Goal: Information Seeking & Learning: Check status

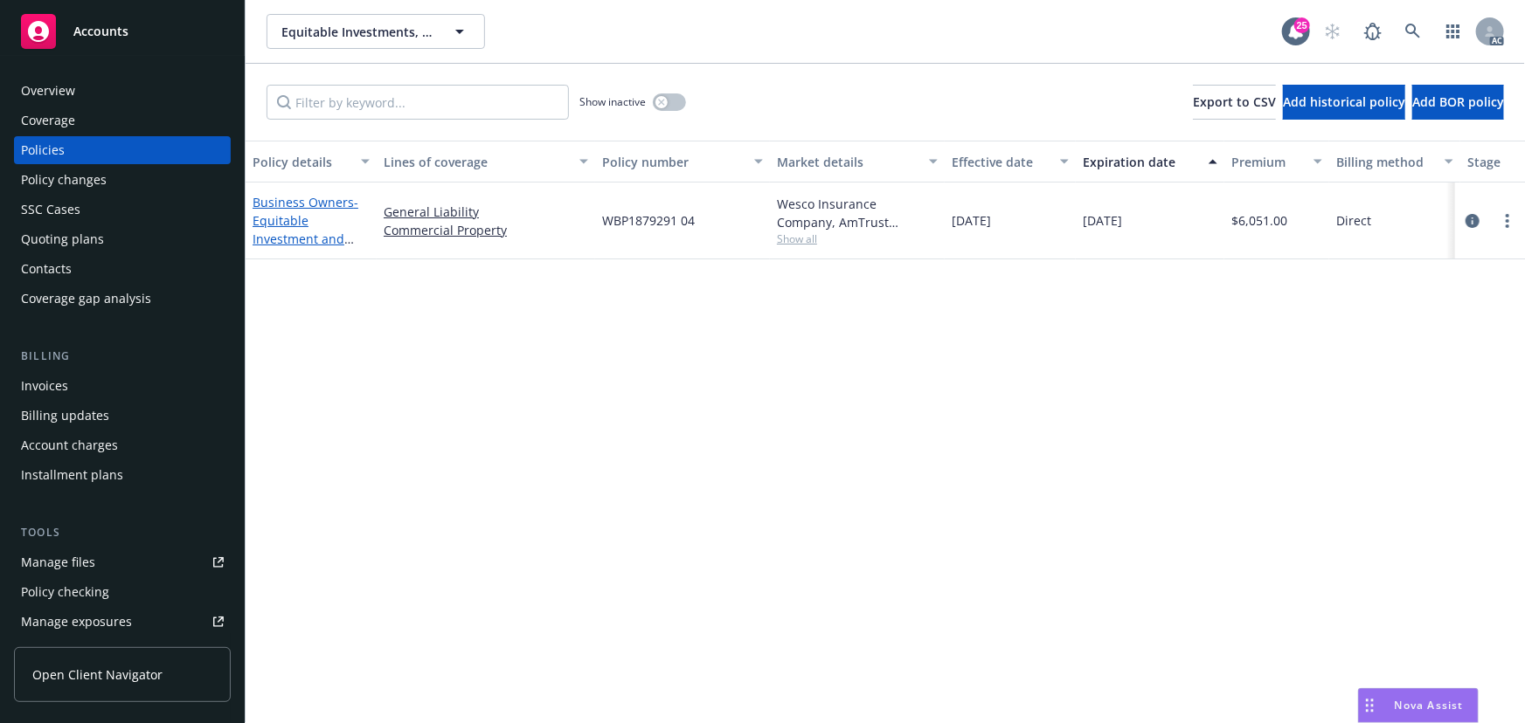
click at [285, 231] on span "- Equitable Investment and Infinity Property Management Solutions" at bounding box center [305, 248] width 106 height 108
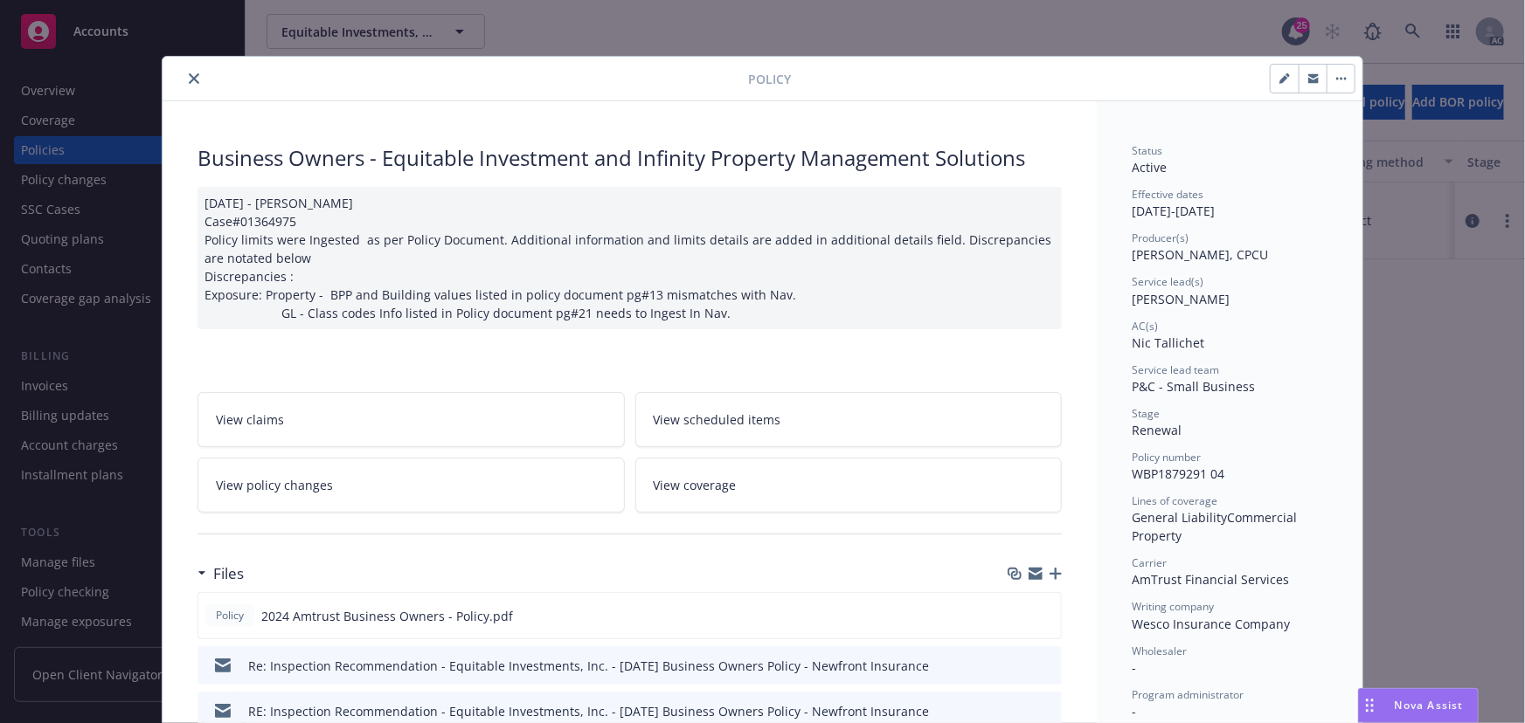
click at [189, 75] on icon "close" at bounding box center [194, 78] width 10 height 10
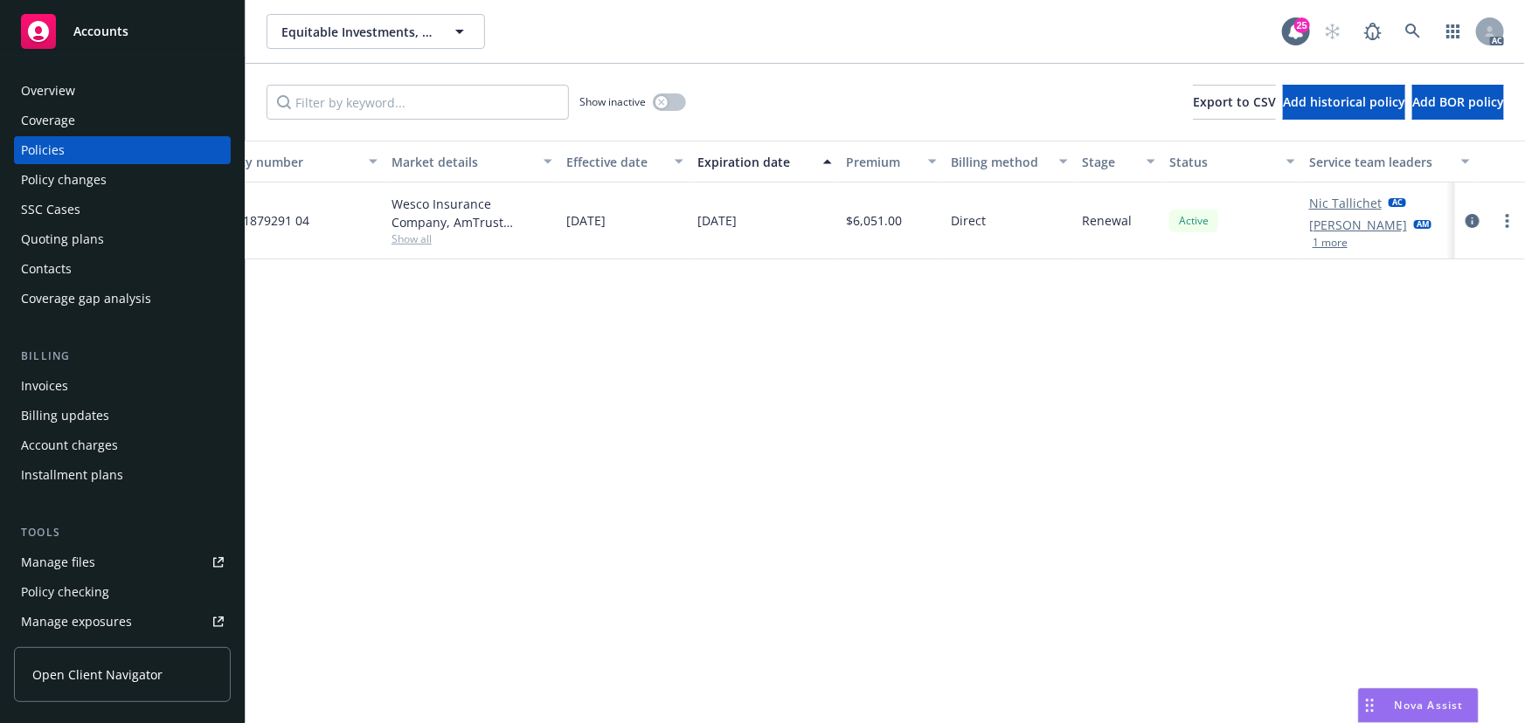
scroll to position [0, 406]
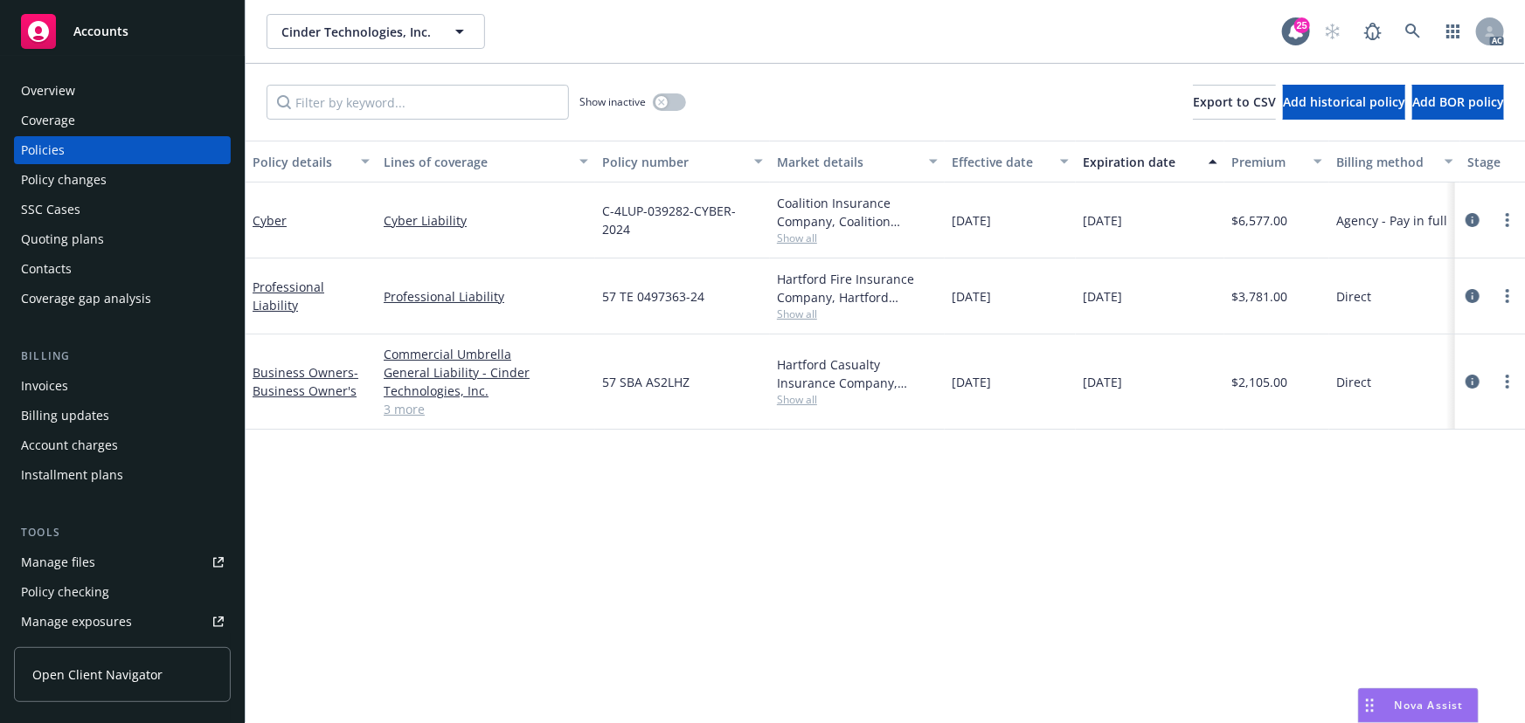
click at [803, 315] on span "Show all" at bounding box center [857, 314] width 161 height 15
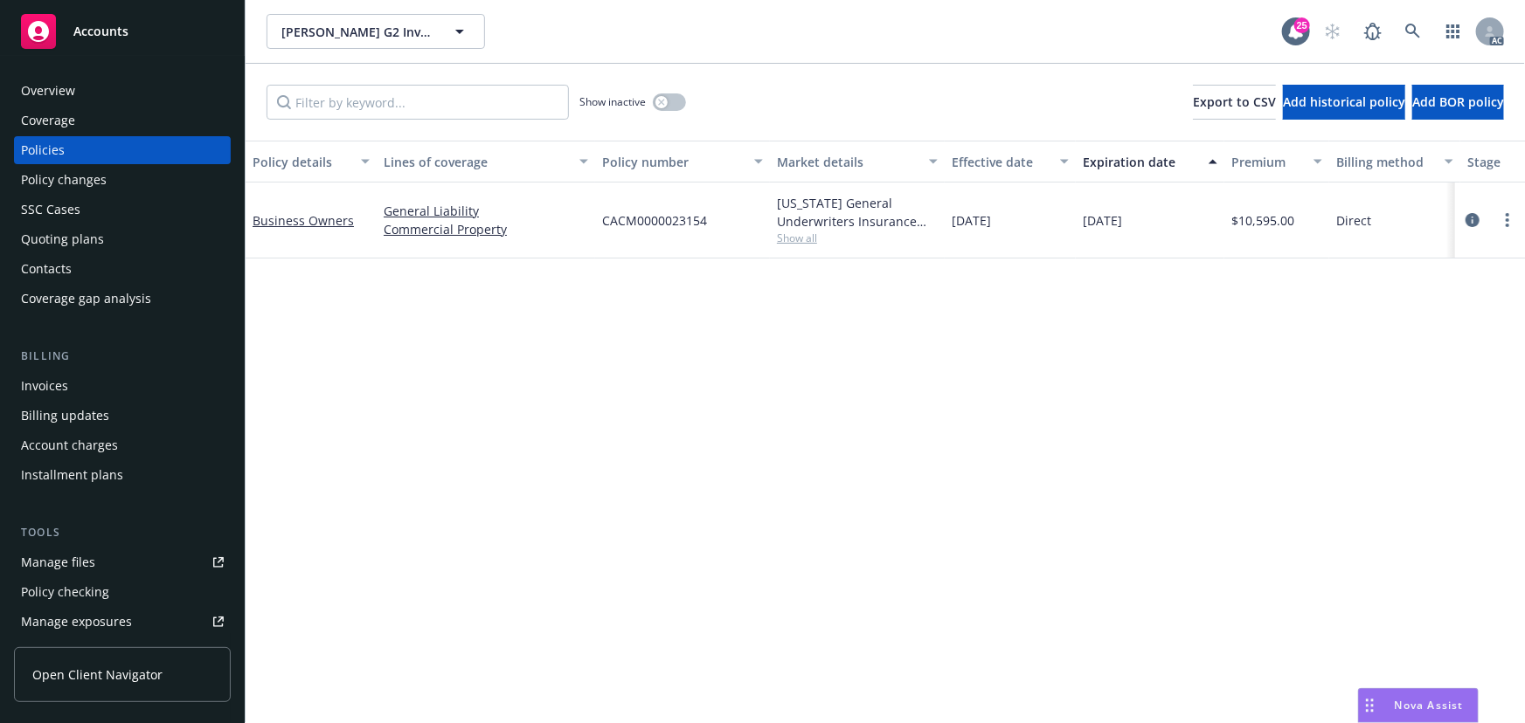
click at [784, 233] on span "Show all" at bounding box center [857, 238] width 161 height 15
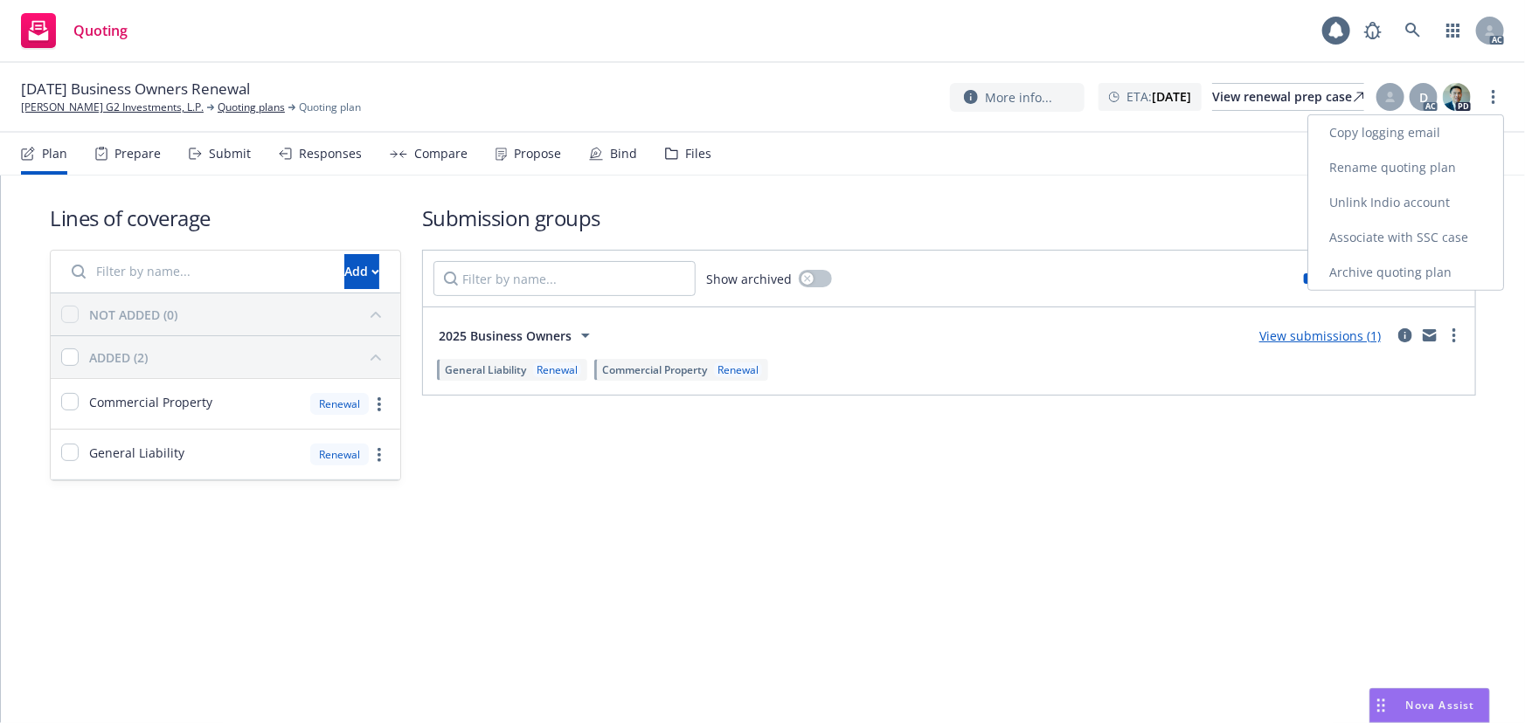
drag, startPoint x: 1414, startPoint y: 133, endPoint x: 1310, endPoint y: 127, distance: 104.1
click at [1414, 133] on link "Copy logging email" at bounding box center [1405, 132] width 195 height 35
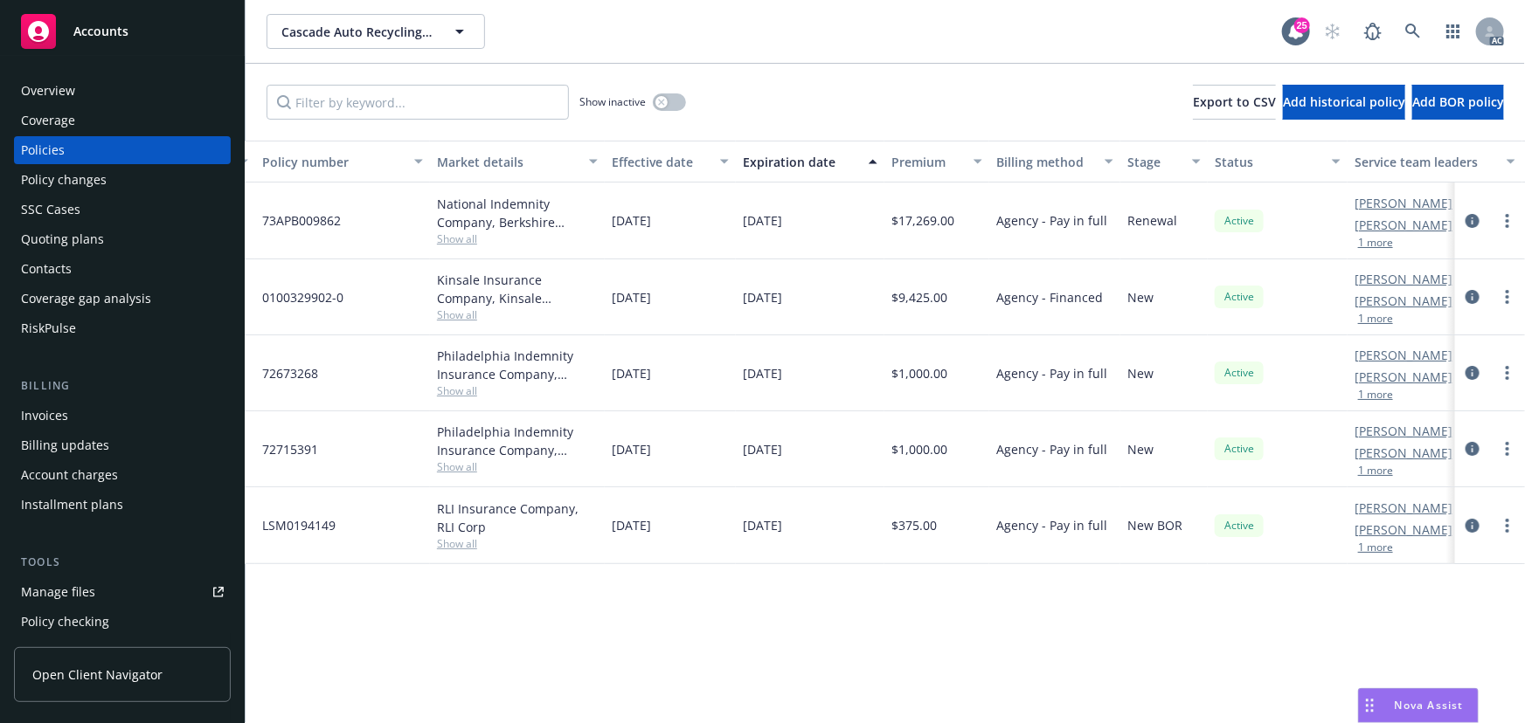
scroll to position [0, 406]
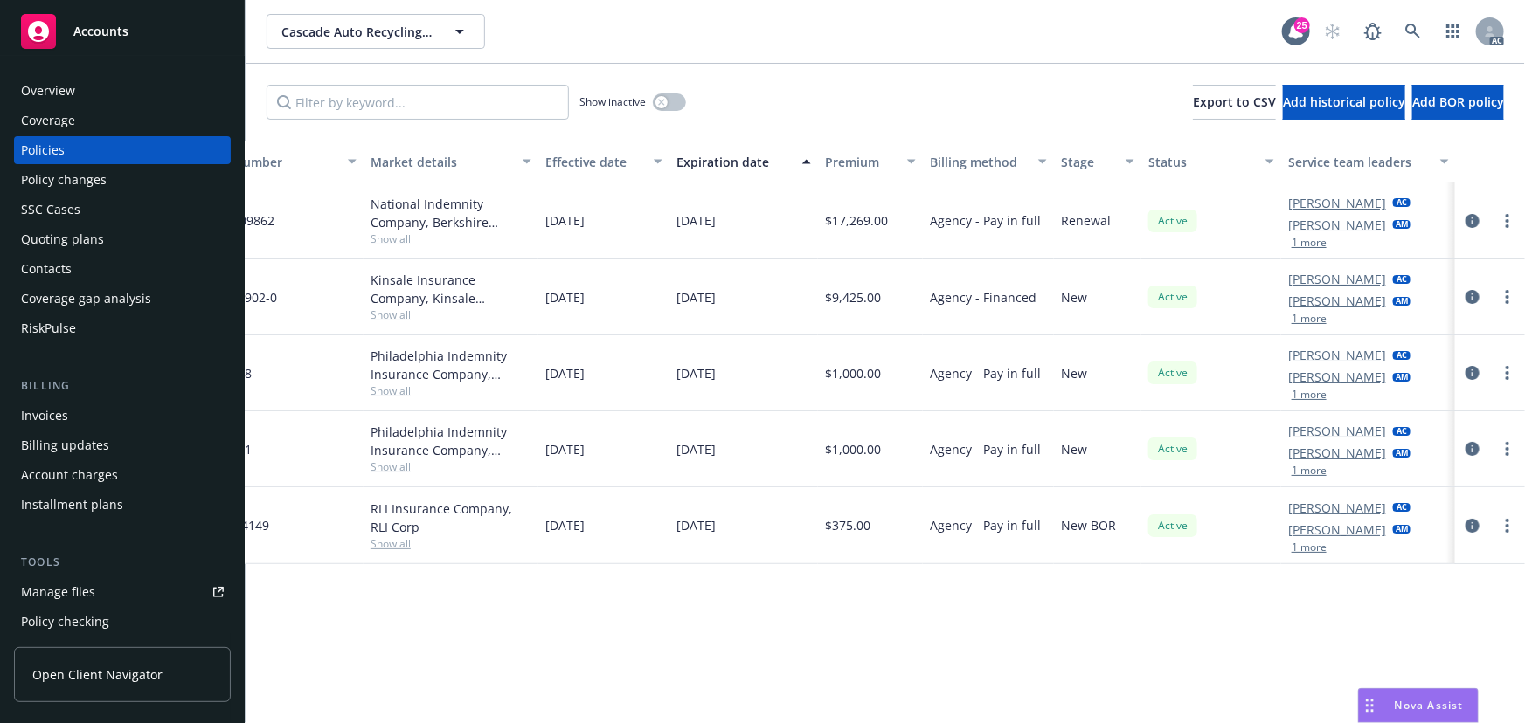
click at [1312, 393] on button "1 more" at bounding box center [1308, 395] width 35 height 10
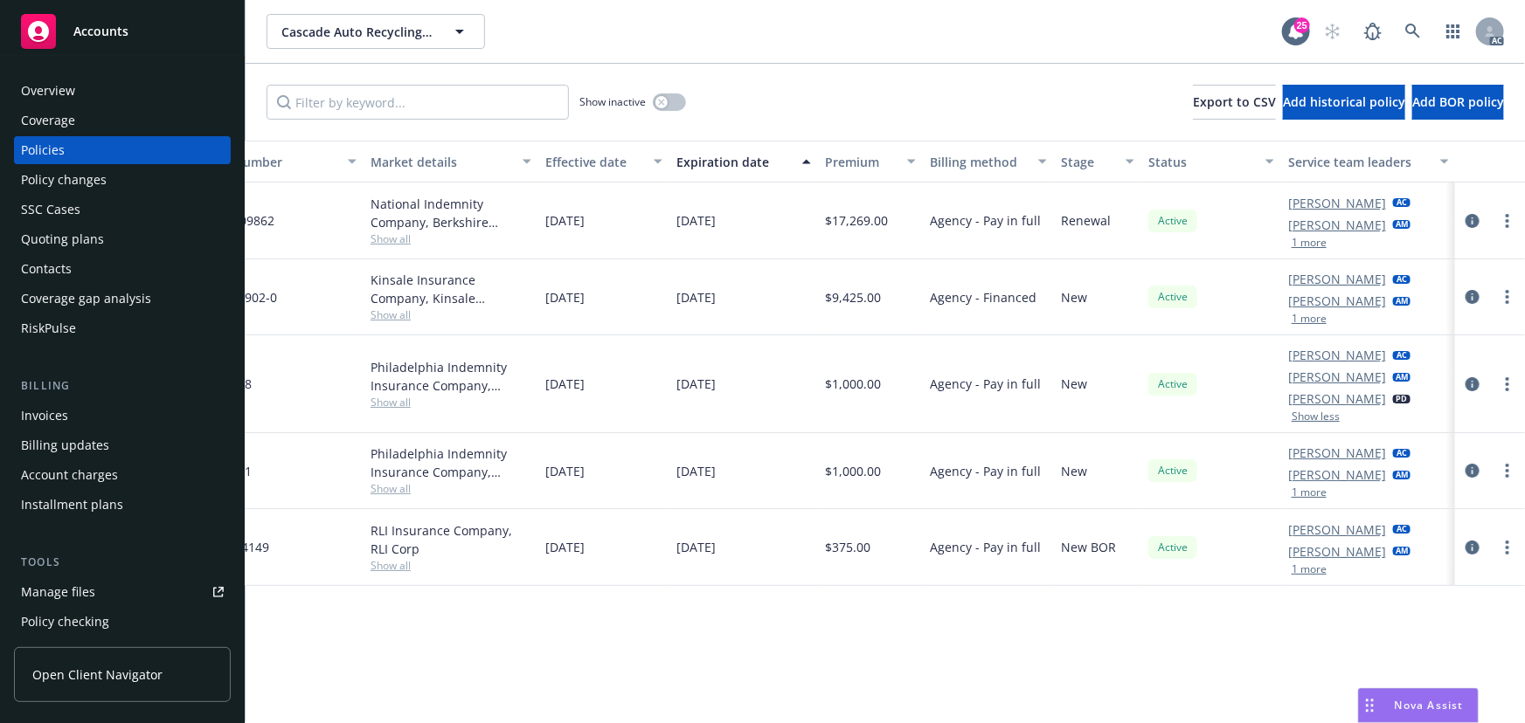
click at [1309, 327] on div "Miles Crenwelge AC Daniel Campbell AM 1 more" at bounding box center [1368, 297] width 175 height 76
click at [1310, 320] on button "1 more" at bounding box center [1308, 319] width 35 height 10
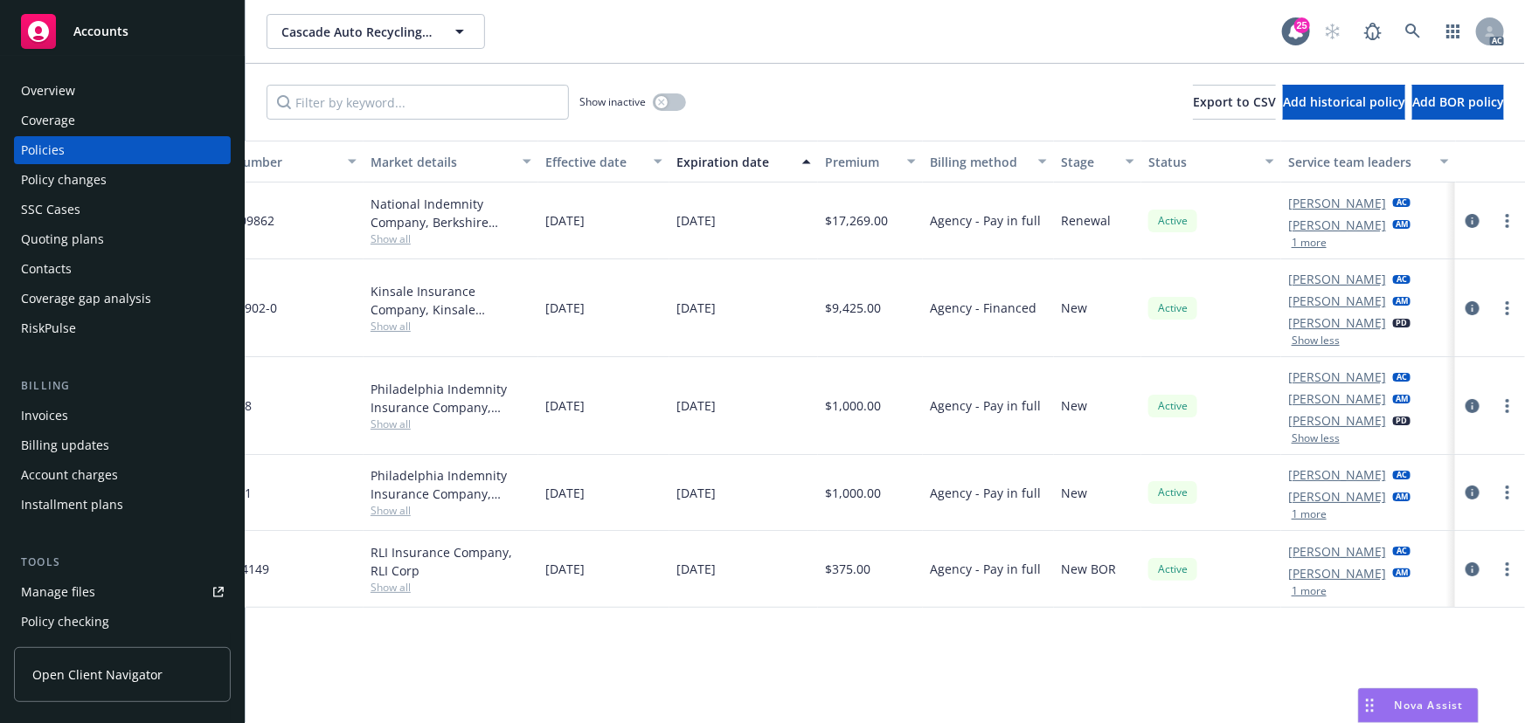
click at [1308, 239] on button "1 more" at bounding box center [1308, 243] width 35 height 10
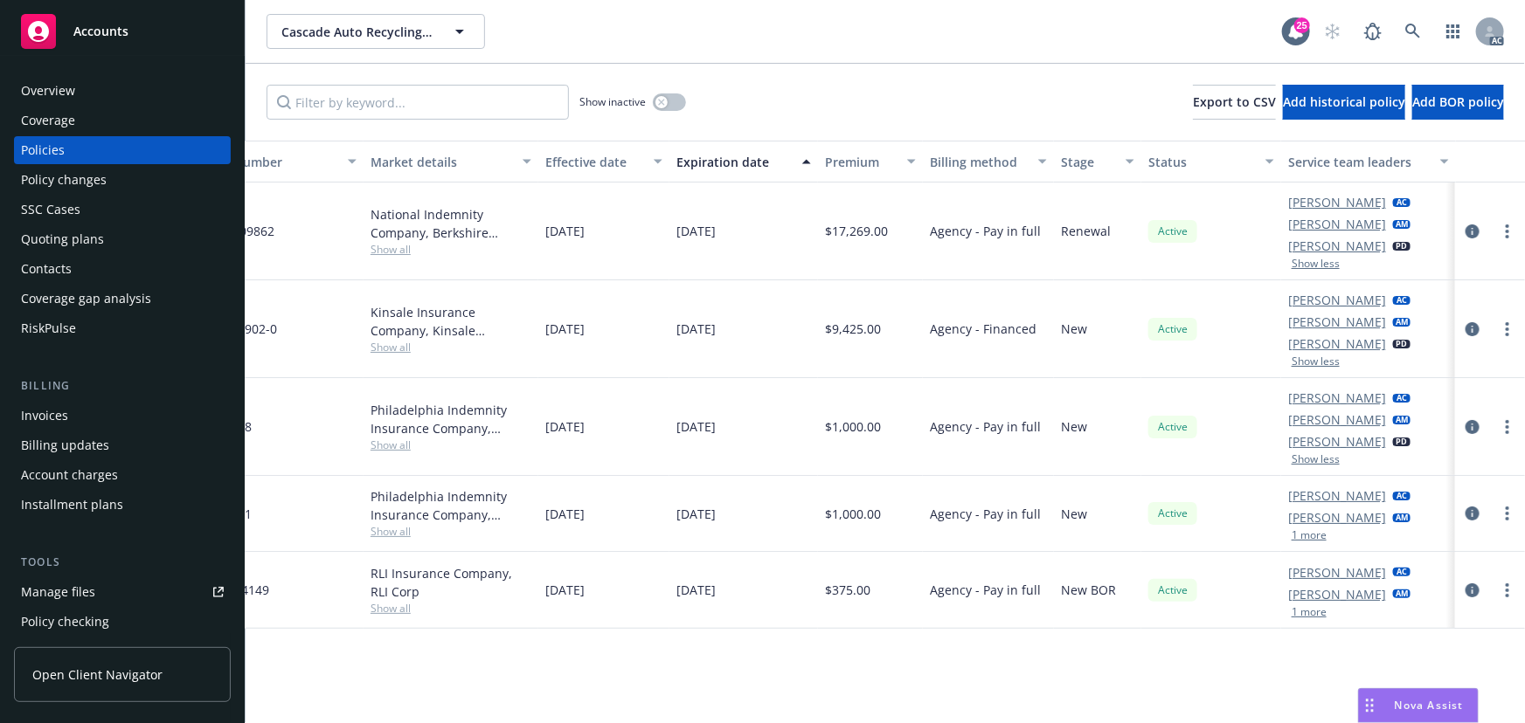
click at [1312, 539] on button "1 more" at bounding box center [1308, 535] width 35 height 10
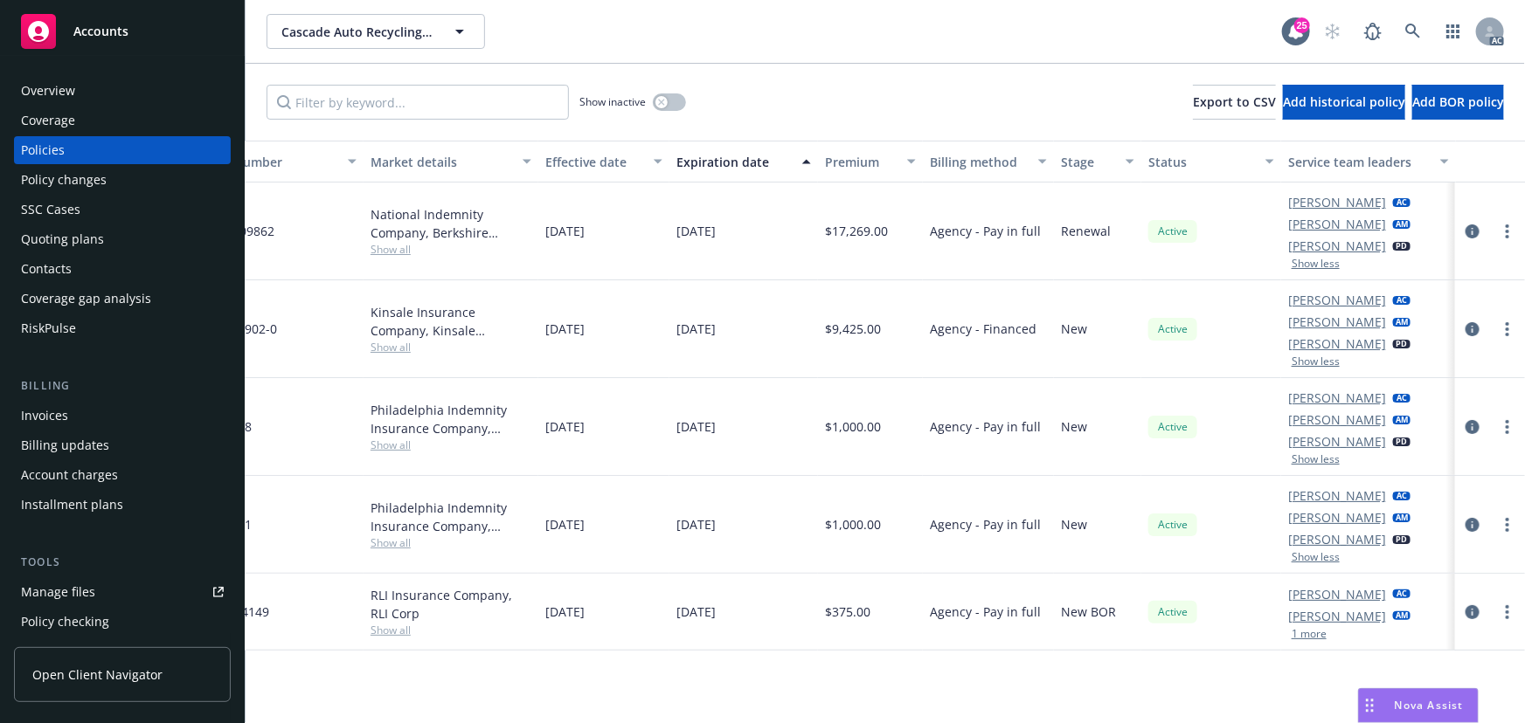
click at [1310, 454] on button "Show less" at bounding box center [1315, 459] width 48 height 10
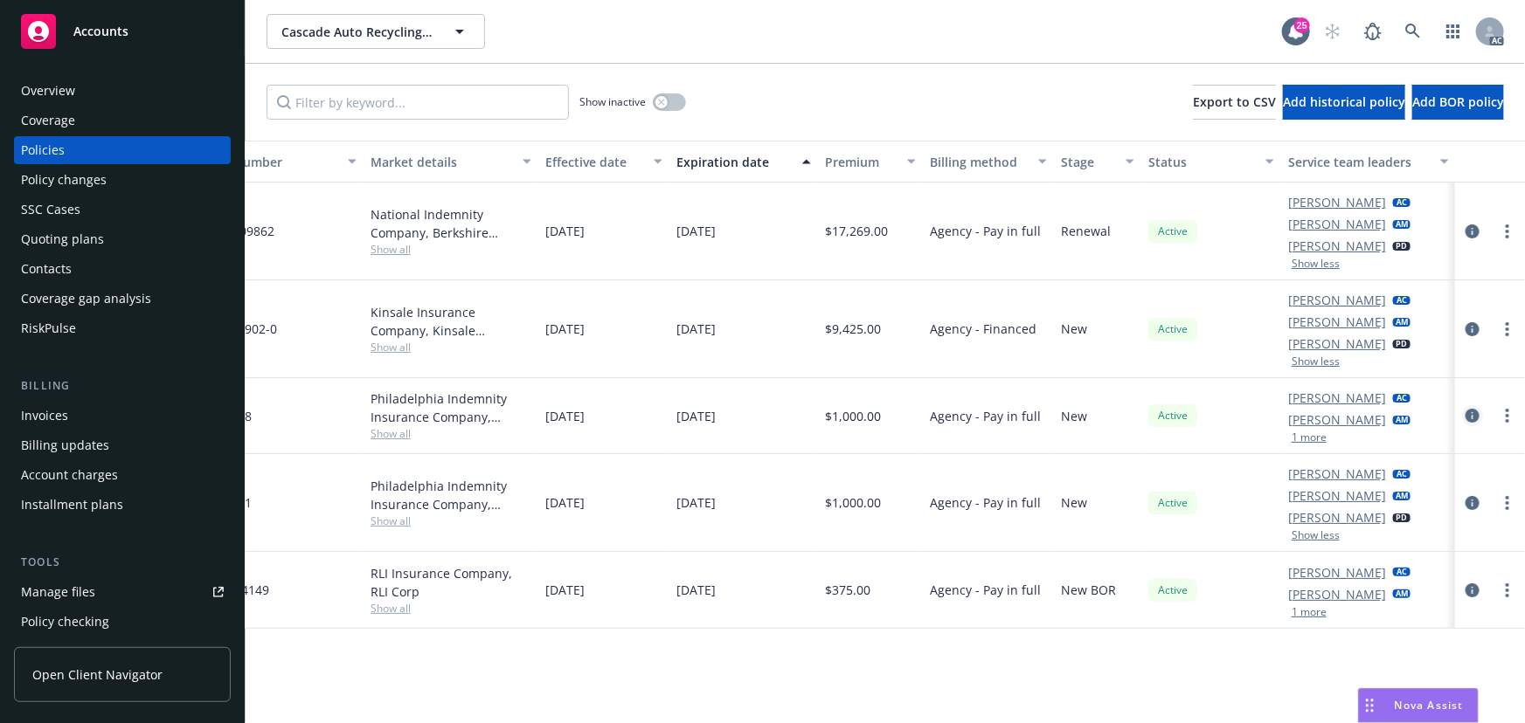
click at [1473, 410] on icon "circleInformation" at bounding box center [1472, 416] width 14 height 14
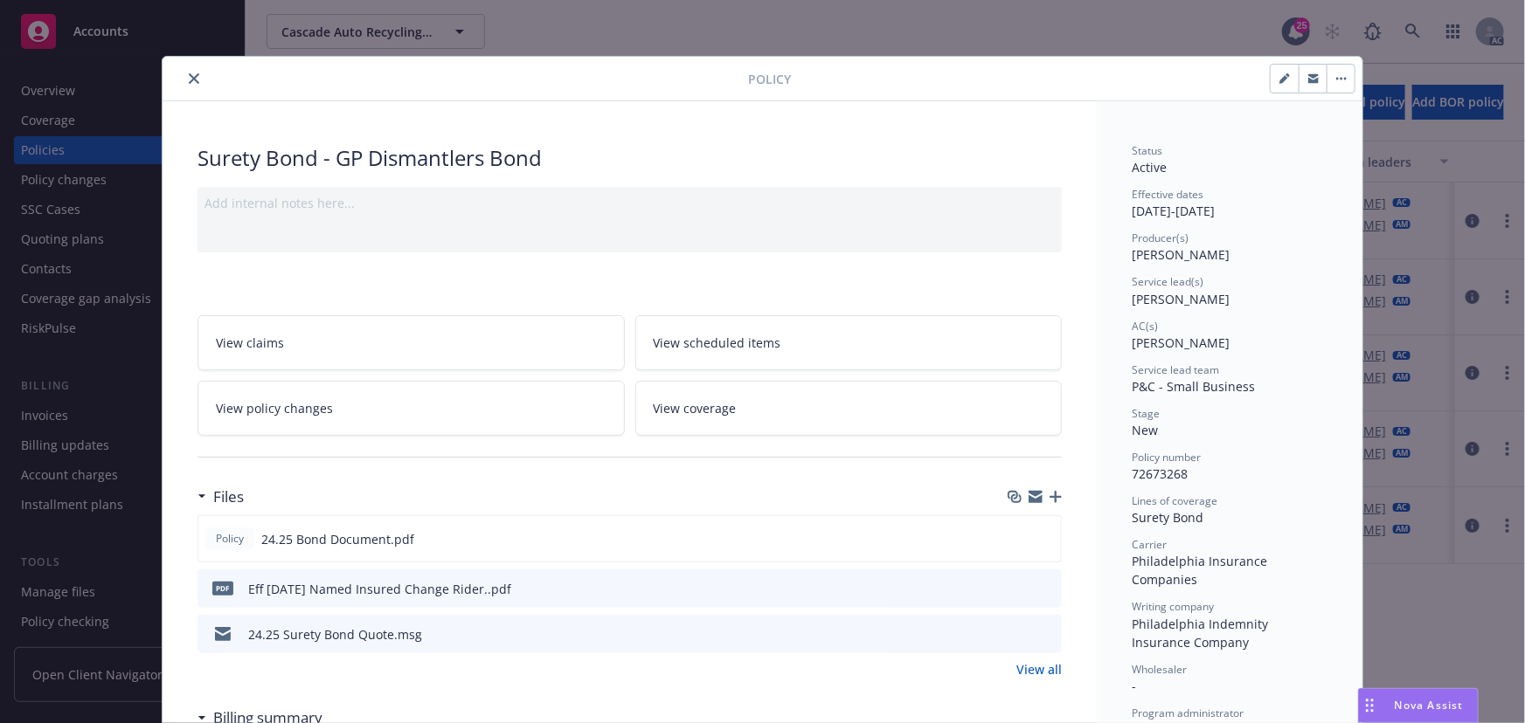
click at [189, 79] on icon "close" at bounding box center [194, 78] width 10 height 10
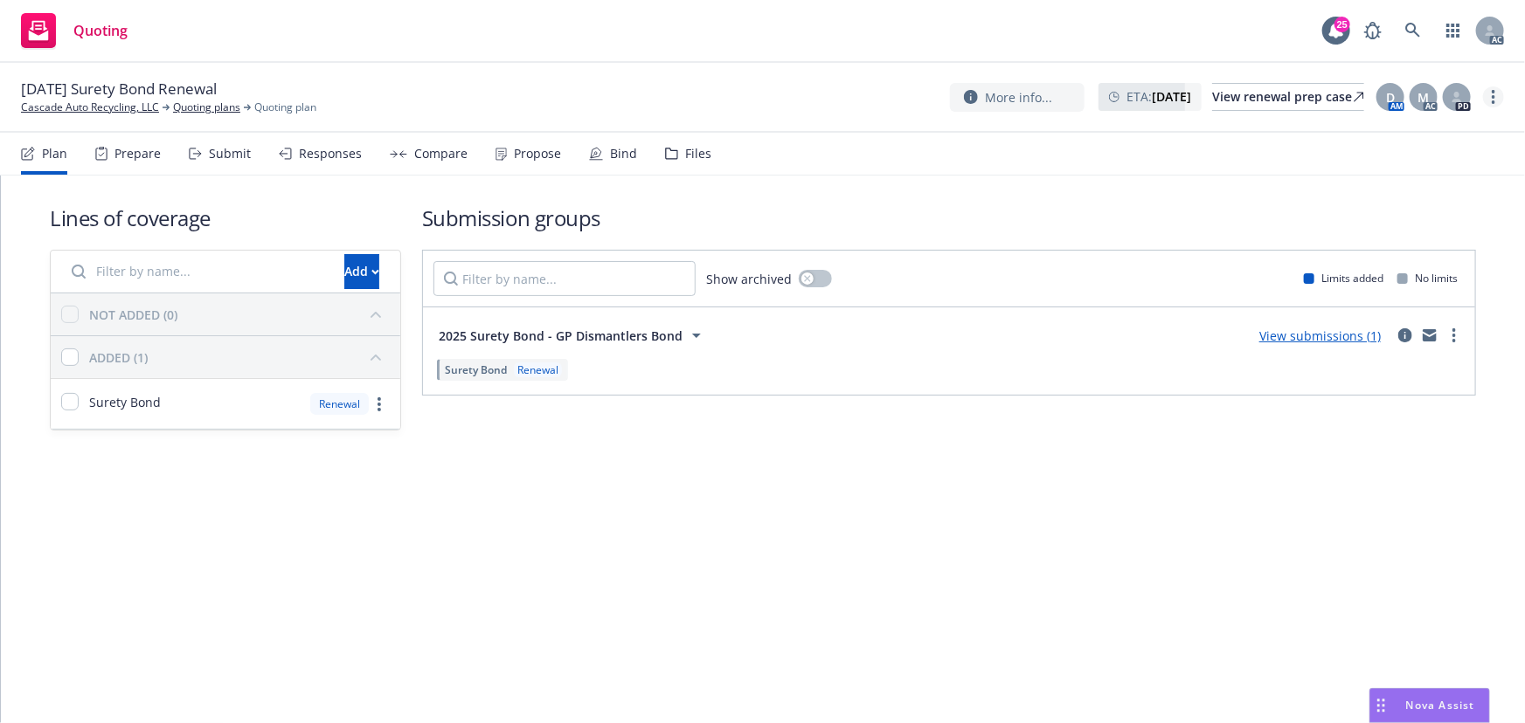
click at [1500, 102] on link "more" at bounding box center [1493, 96] width 21 height 21
click at [1431, 131] on link "Copy logging email" at bounding box center [1405, 132] width 195 height 35
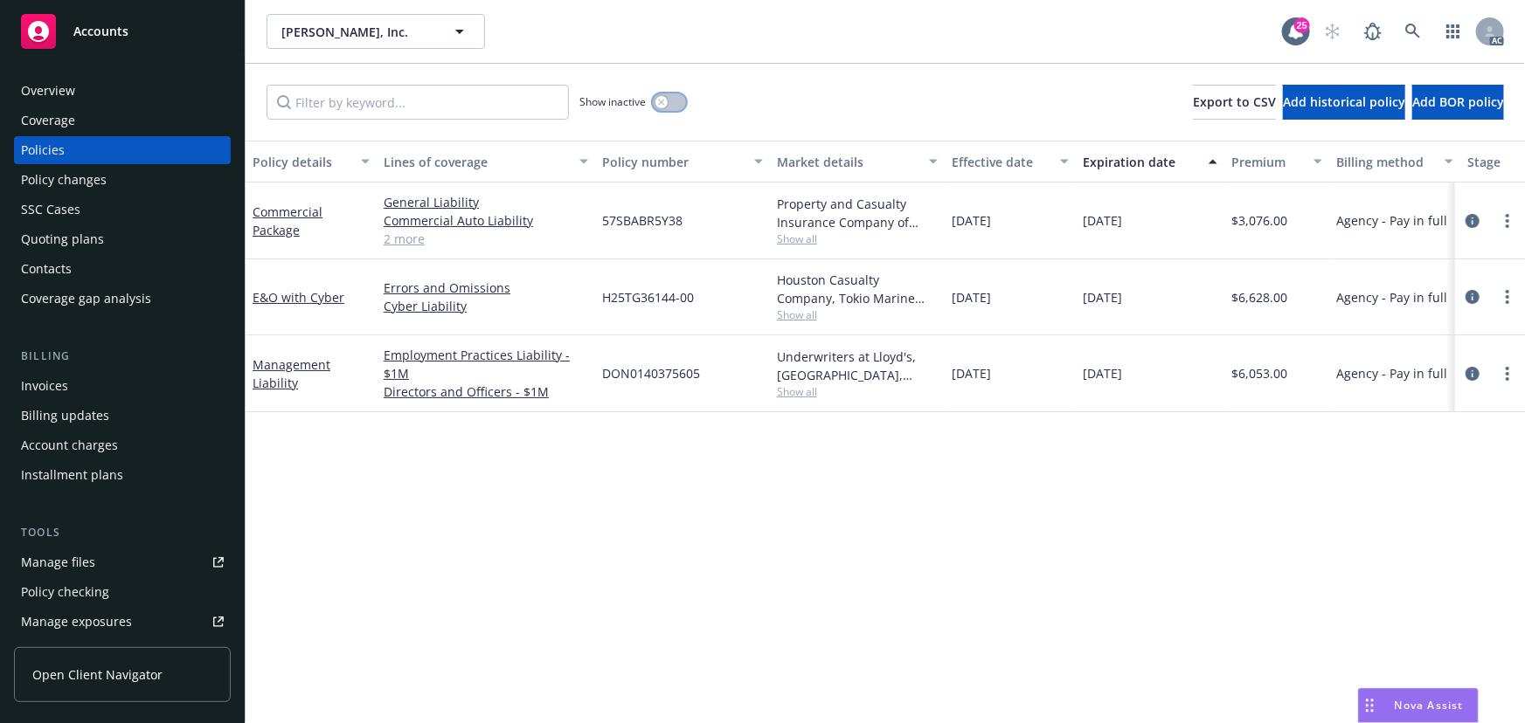
click at [668, 99] on button "button" at bounding box center [669, 101] width 33 height 17
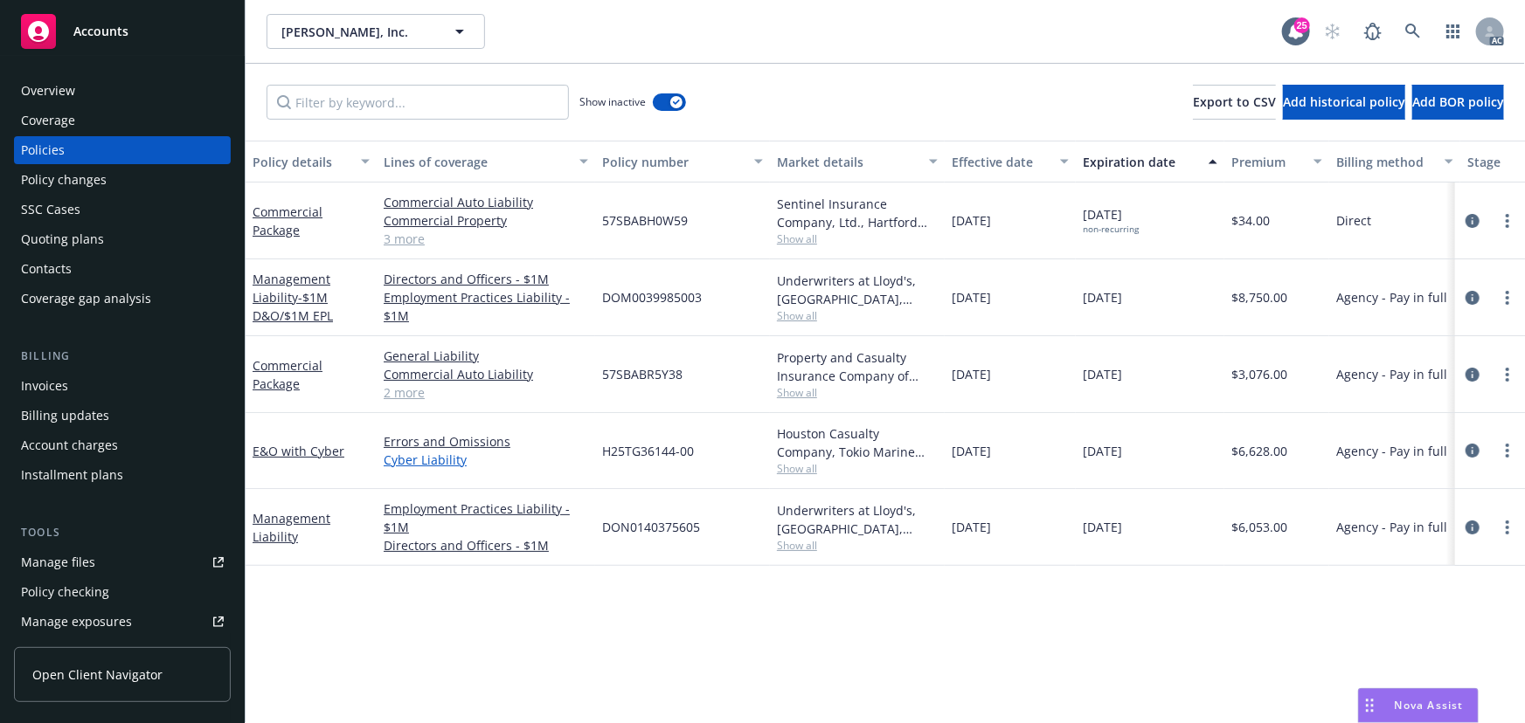
click at [442, 452] on link "Cyber Liability" at bounding box center [486, 460] width 204 height 18
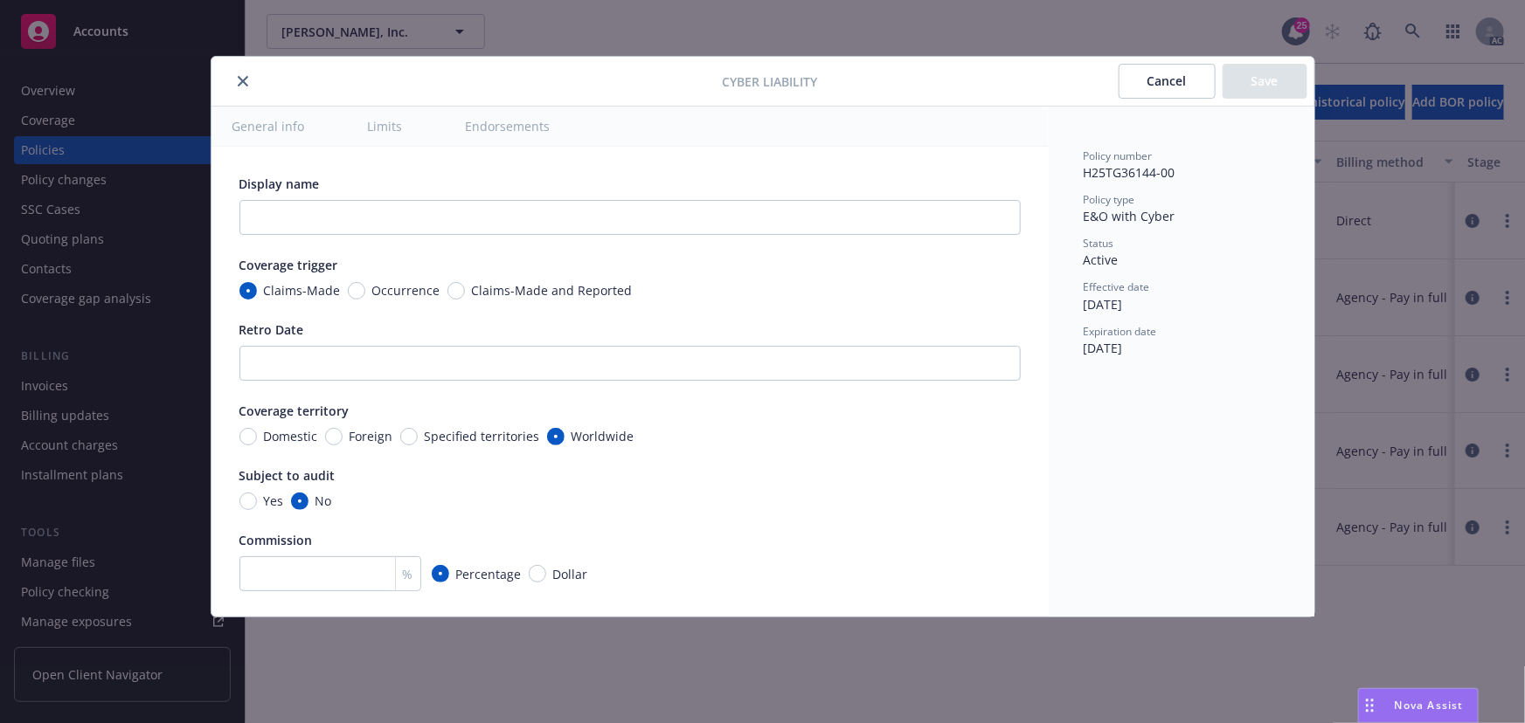
type textarea "x"
click at [1160, 78] on button "Cancel" at bounding box center [1166, 81] width 97 height 35
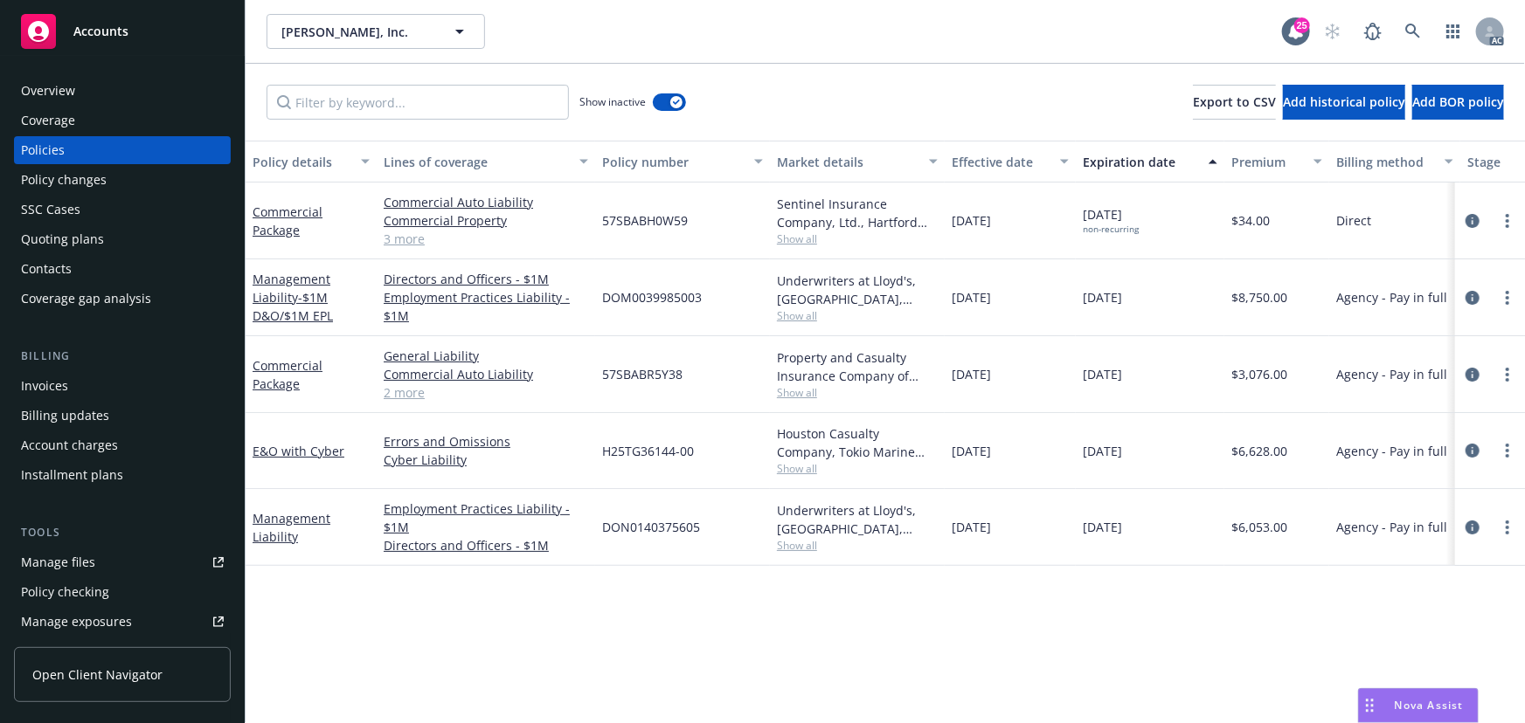
click at [264, 442] on div "E&O with Cyber" at bounding box center [310, 451] width 117 height 18
click at [278, 455] on link "E&O with Cyber" at bounding box center [298, 451] width 92 height 17
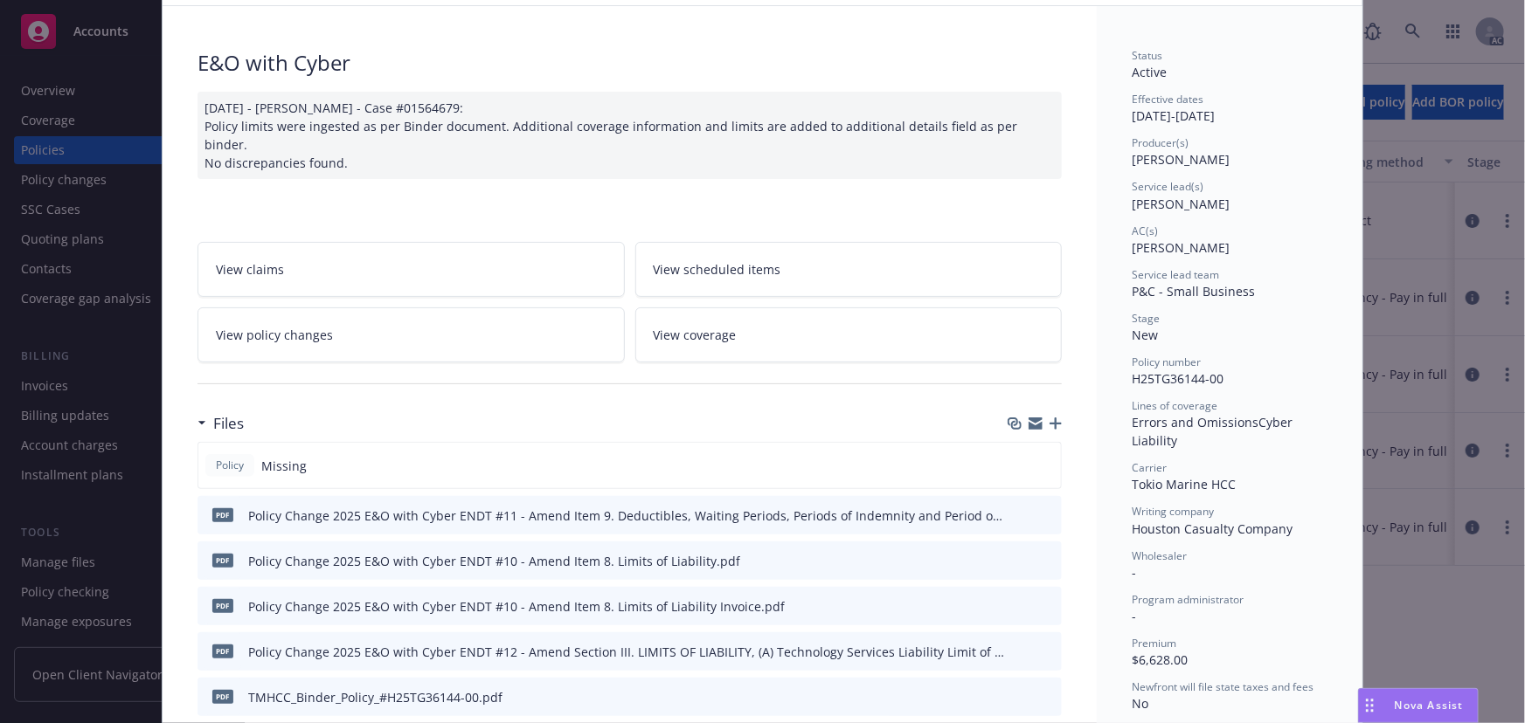
scroll to position [158, 0]
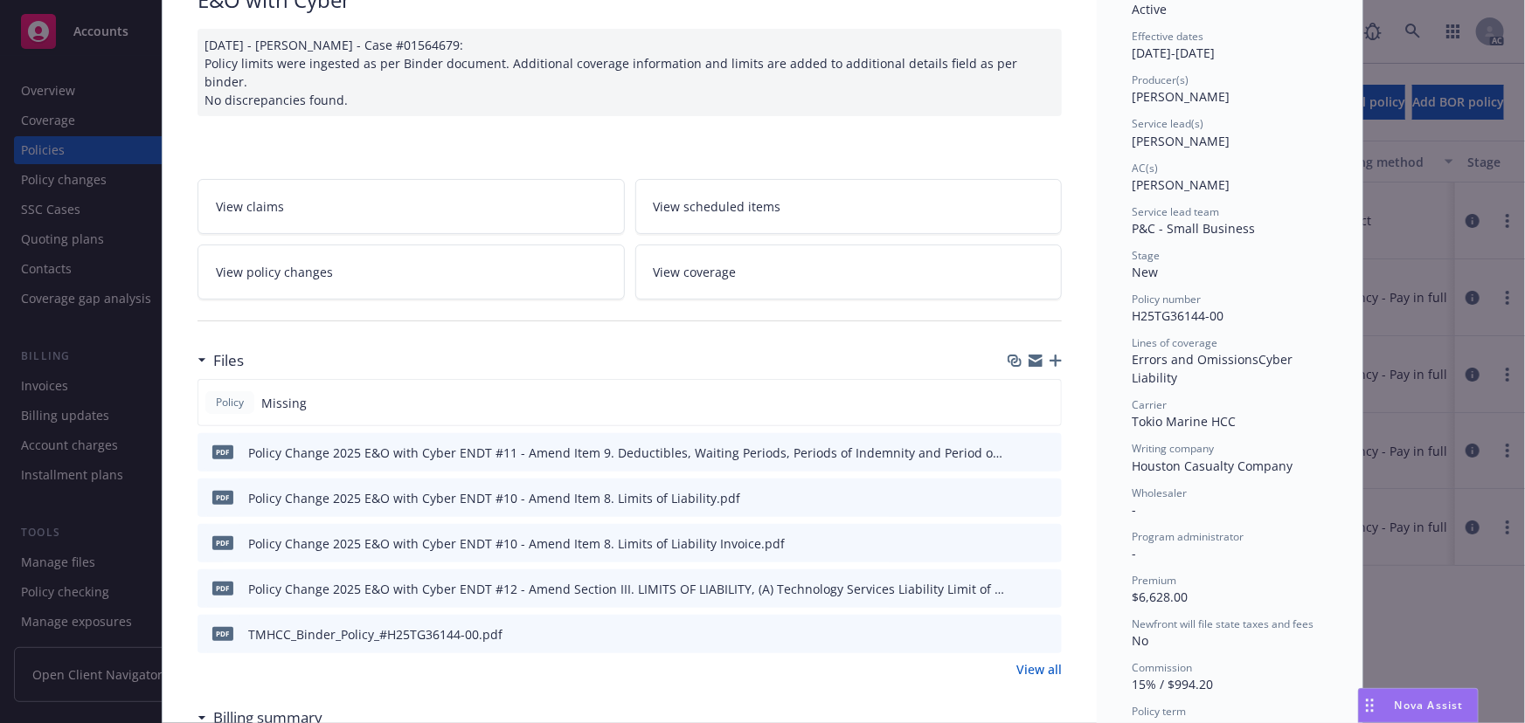
click at [1041, 627] on icon "preview file" at bounding box center [1045, 633] width 16 height 12
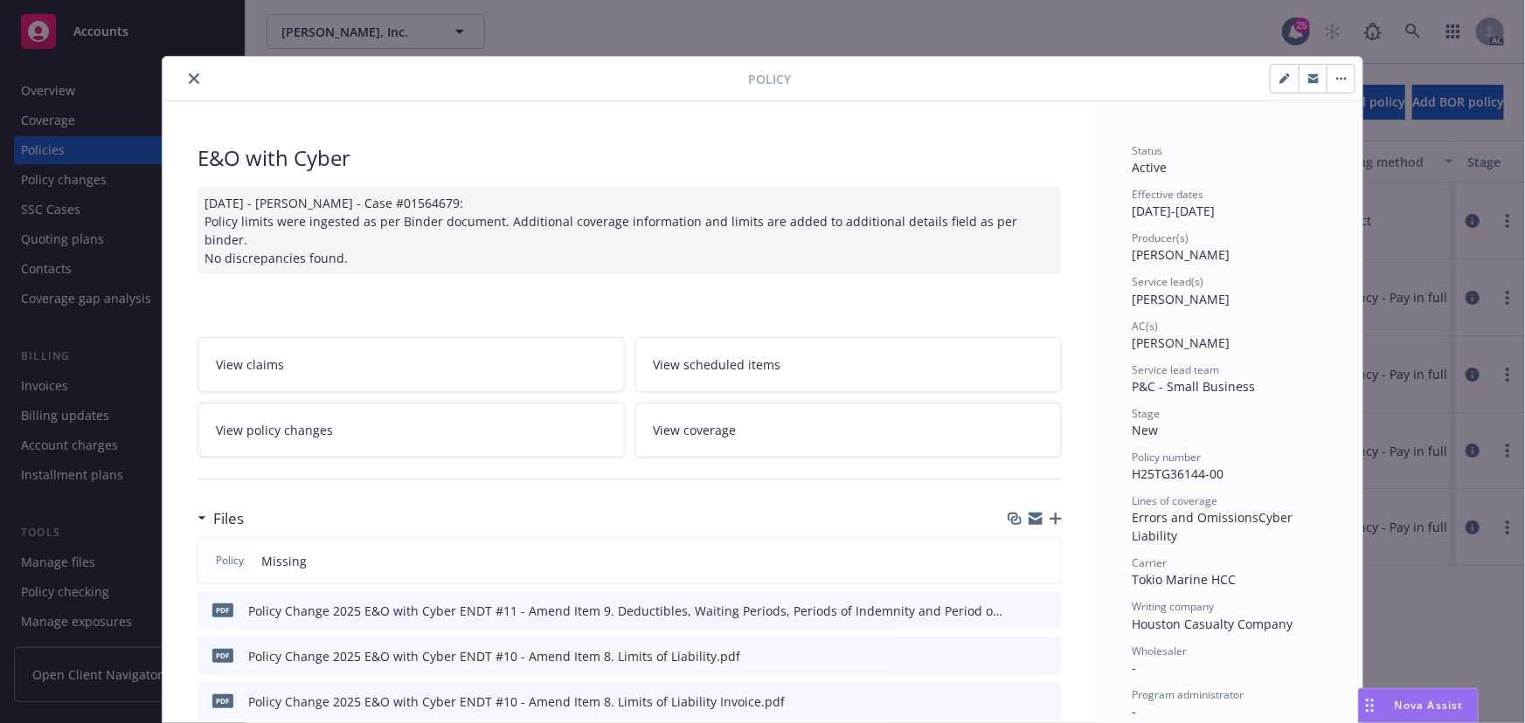
click at [189, 74] on icon "close" at bounding box center [194, 78] width 10 height 10
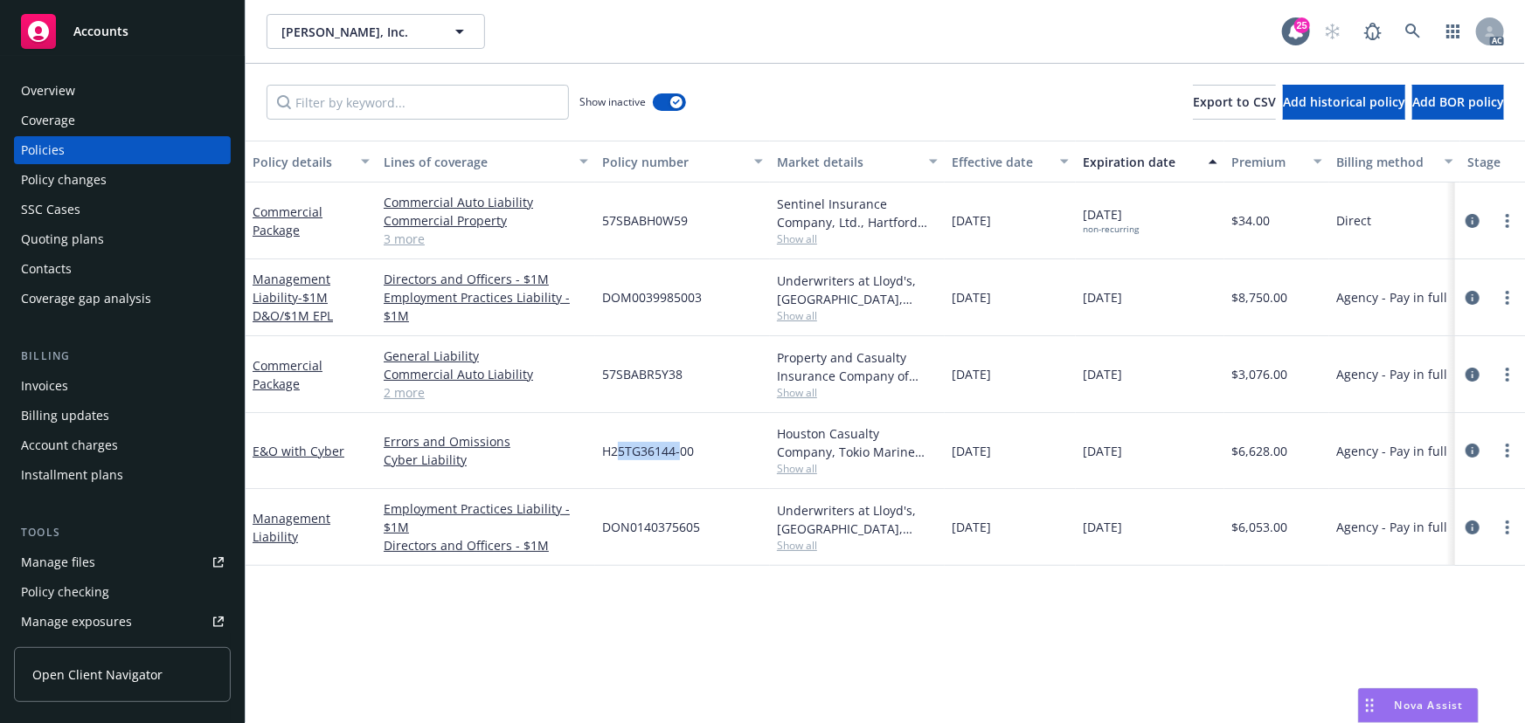
drag, startPoint x: 668, startPoint y: 450, endPoint x: 605, endPoint y: 446, distance: 63.1
click at [609, 446] on span "H25TG36144-00" at bounding box center [648, 451] width 92 height 18
click at [627, 446] on span "H25TG36144-00" at bounding box center [648, 451] width 92 height 18
click at [296, 449] on link "E&O with Cyber" at bounding box center [298, 451] width 92 height 17
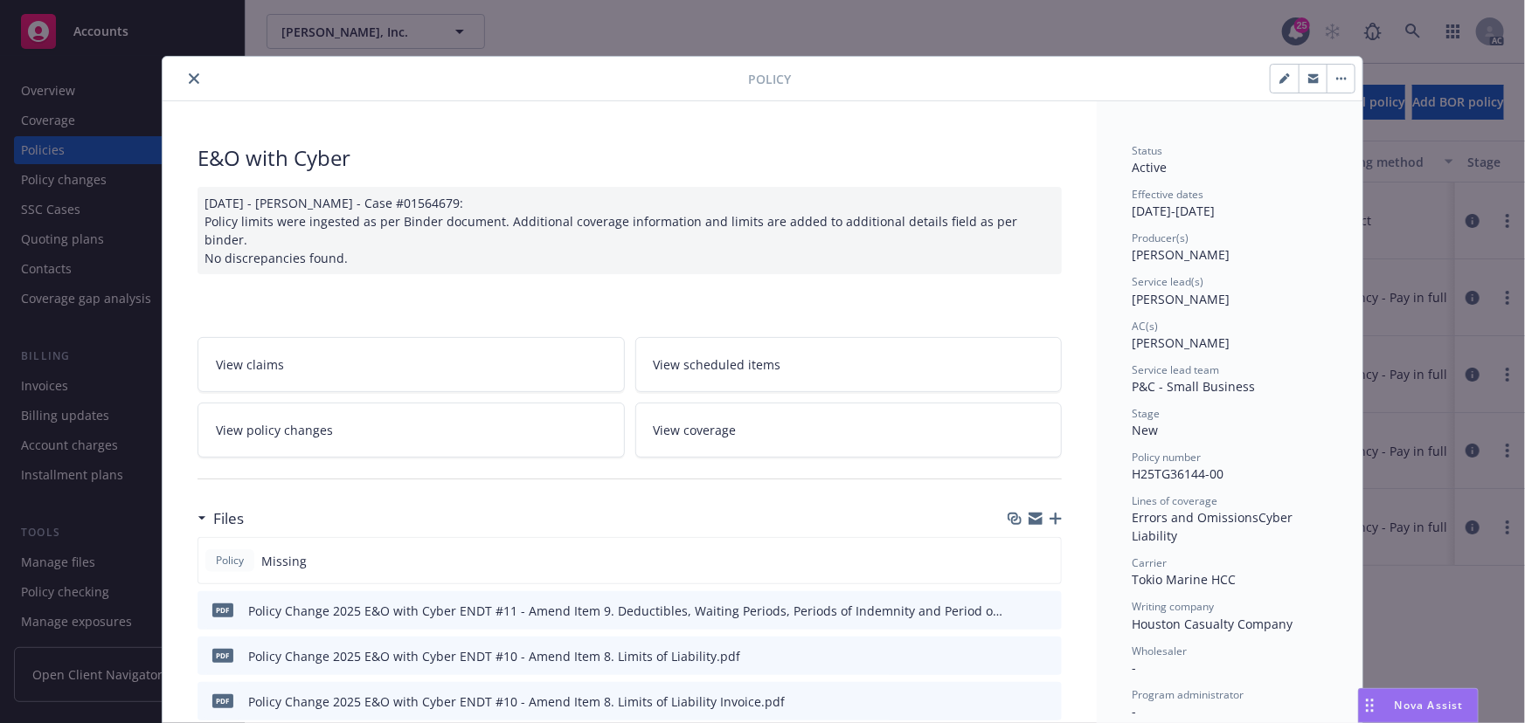
scroll to position [52, 0]
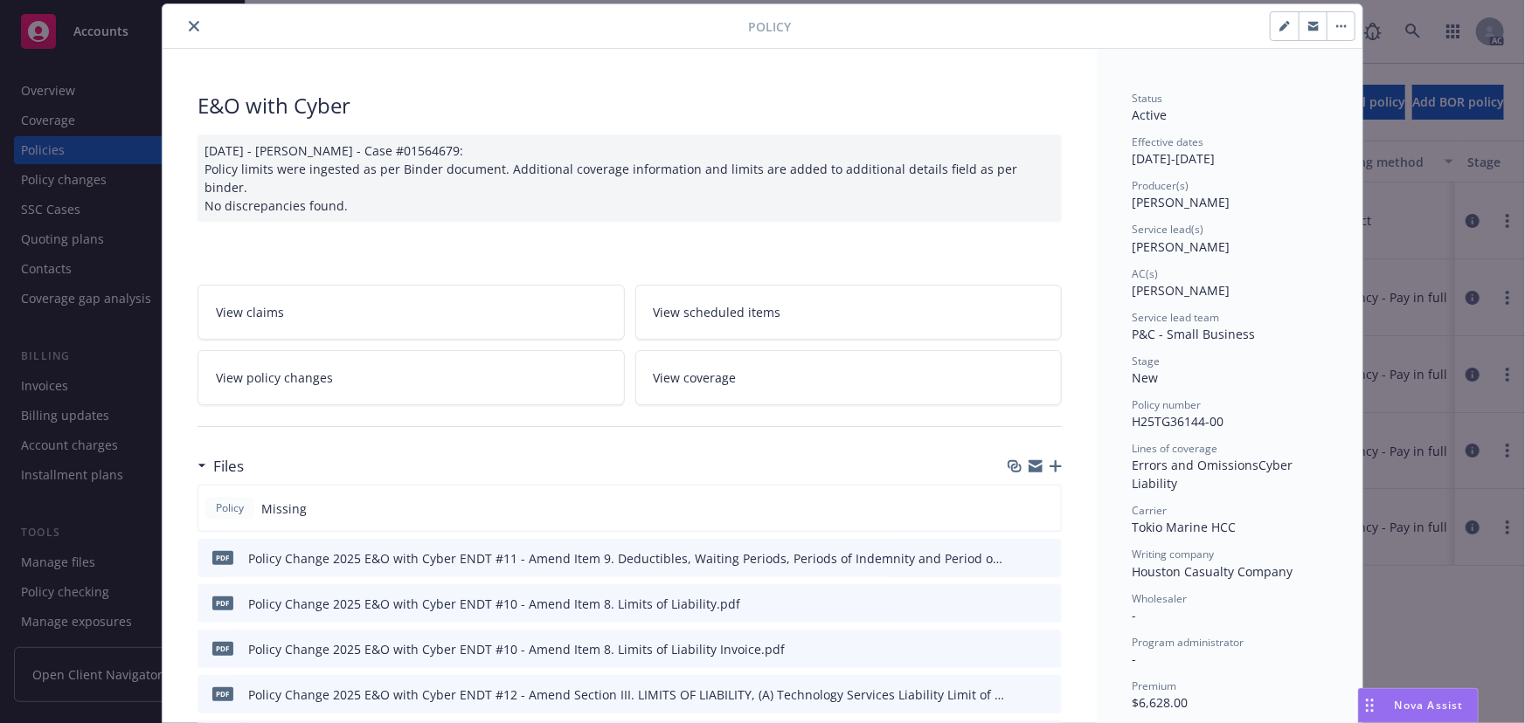
click at [399, 357] on link "View policy changes" at bounding box center [410, 377] width 427 height 55
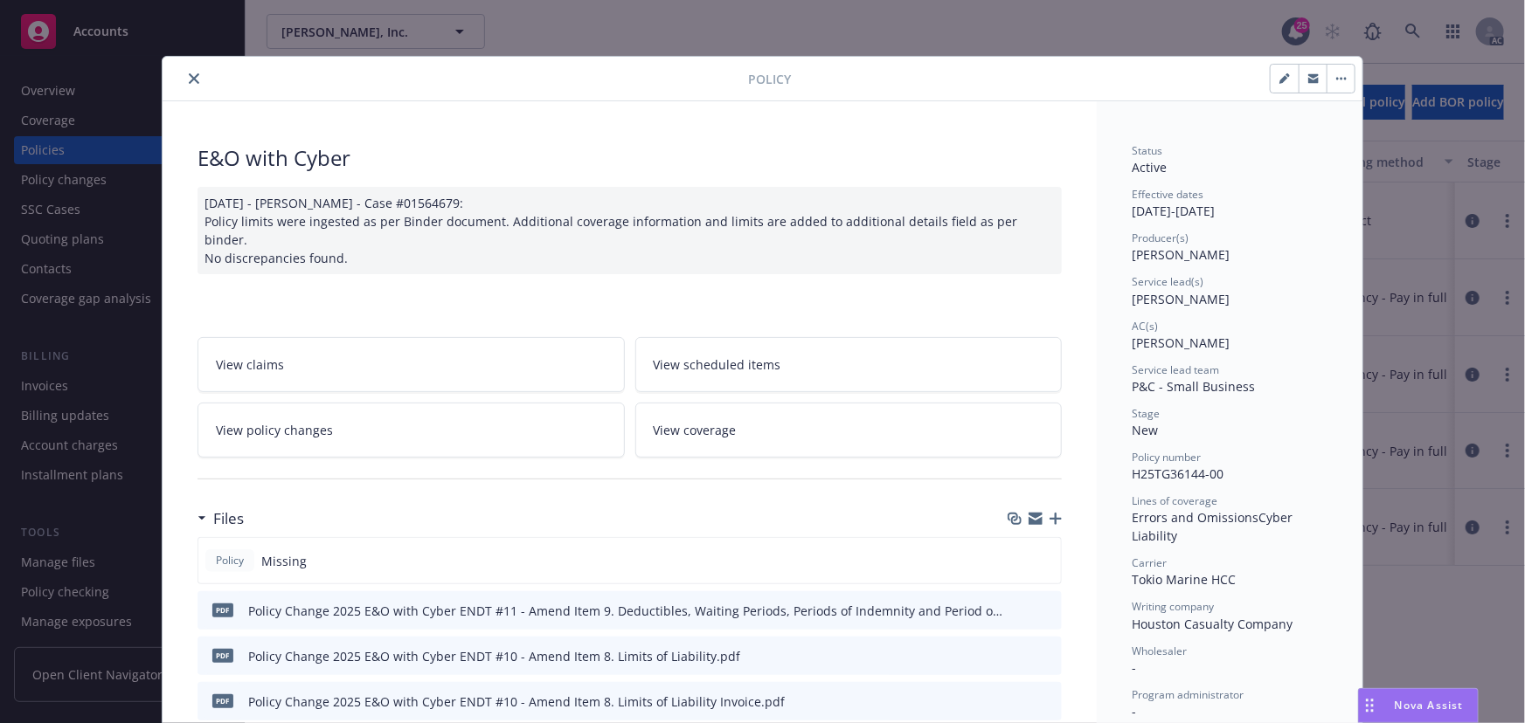
scroll to position [52, 0]
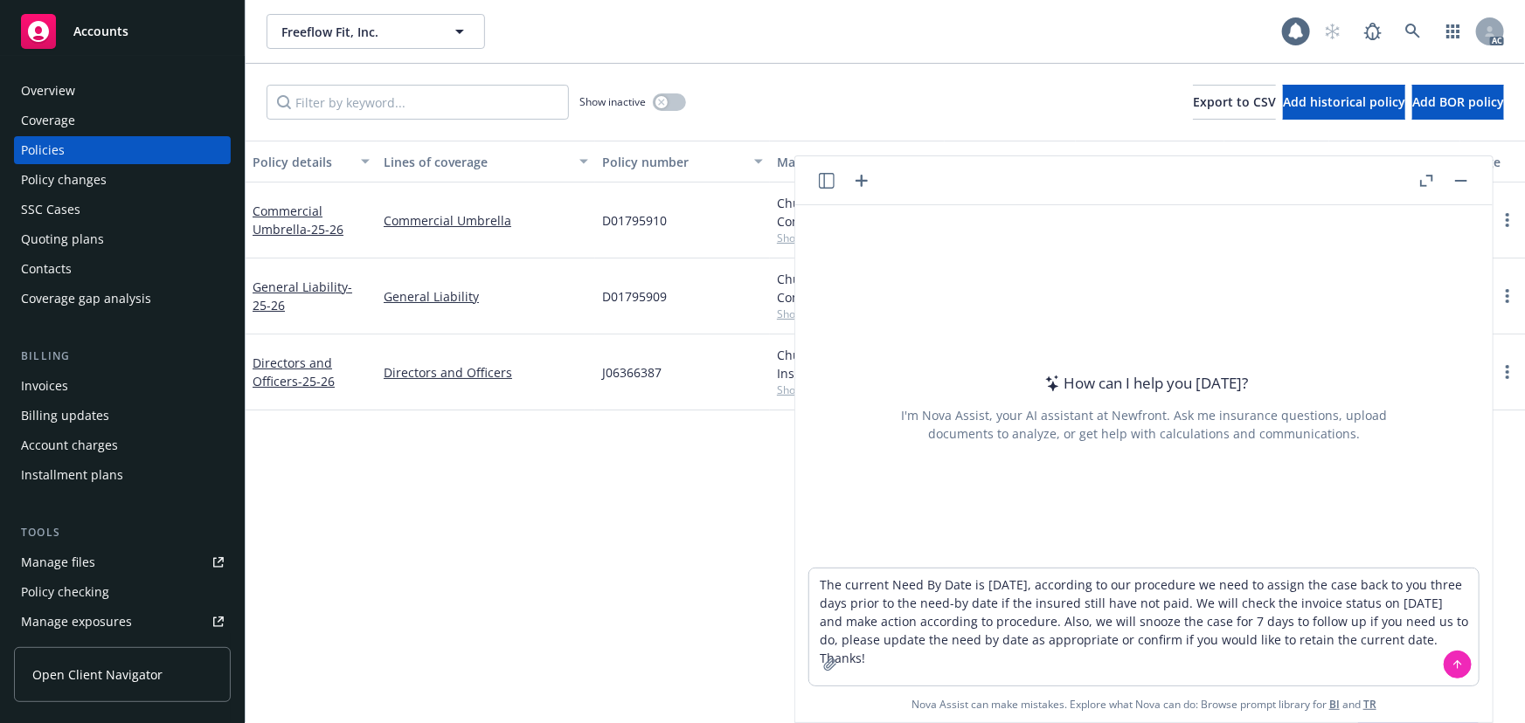
click at [819, 581] on textarea "The current Need By Date is [DATE], according to our procedure we need to assig…" at bounding box center [1143, 627] width 669 height 117
type textarea "revise: The current Need By Date is [DATE], according to our procedure we need …"
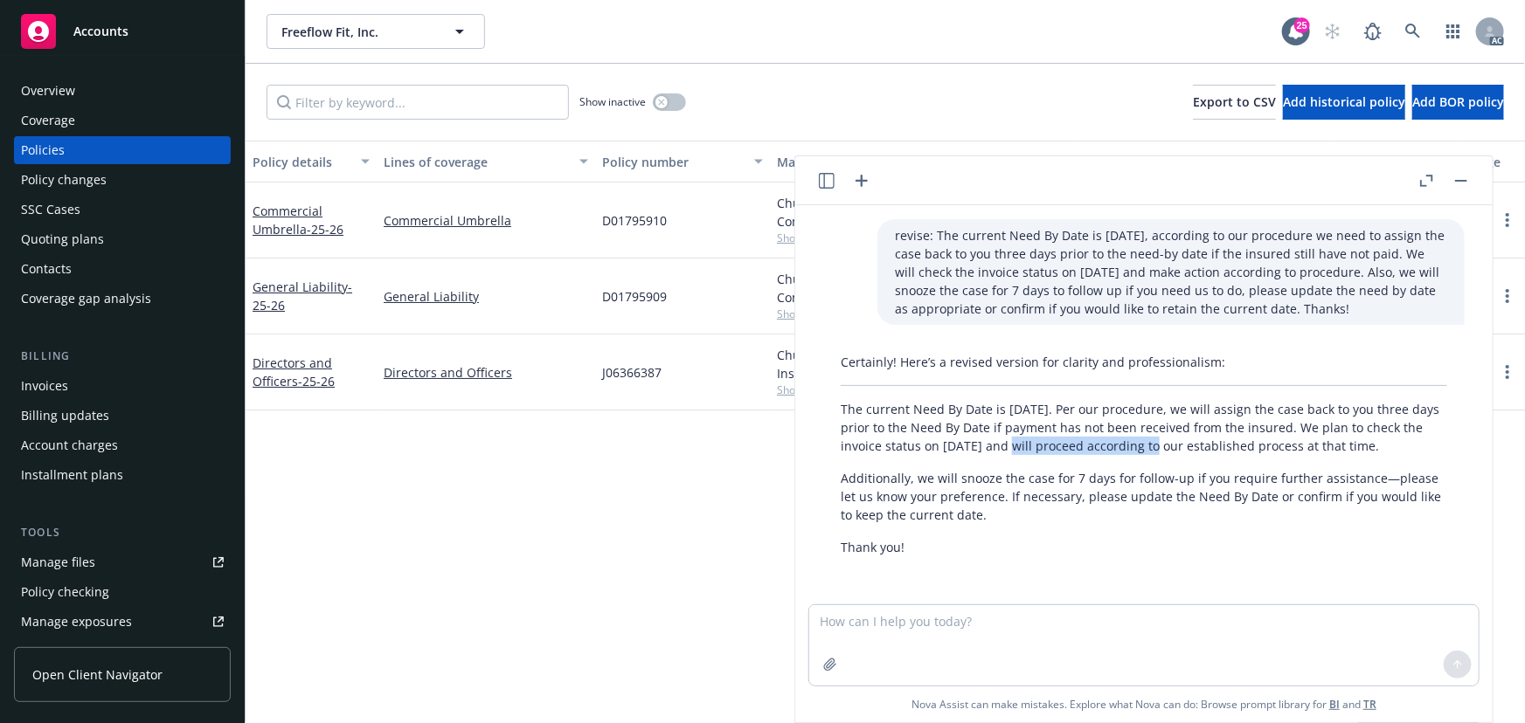
drag, startPoint x: 1013, startPoint y: 446, endPoint x: 1144, endPoint y: 454, distance: 131.3
click at [1144, 454] on p "The current Need By Date is [DATE]. Per our procedure, we will assign the case …" at bounding box center [1143, 427] width 606 height 55
drag, startPoint x: 1197, startPoint y: 481, endPoint x: 1367, endPoint y: 476, distance: 170.4
click at [1367, 476] on p "Additionally, we will snooze the case for 7 days for follow-up if you require f…" at bounding box center [1143, 496] width 606 height 55
copy p "you require further assistance"
